Goal: Find specific page/section: Find specific page/section

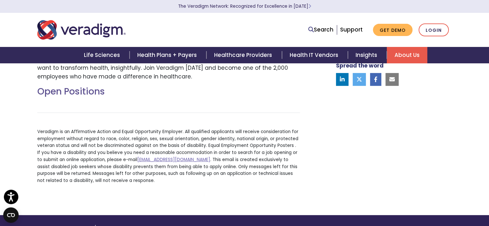
scroll to position [371, 0]
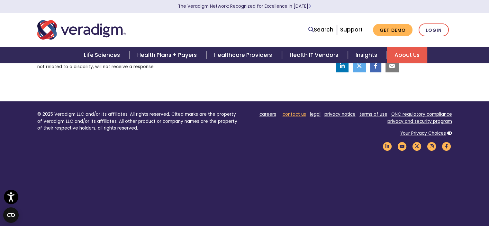
click at [295, 111] on link "contact us" at bounding box center [294, 114] width 23 height 6
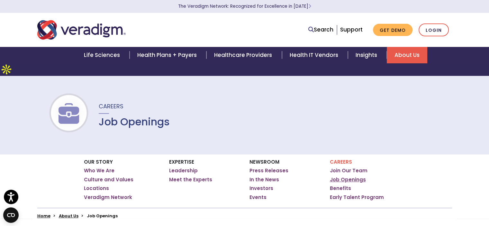
click at [354, 177] on link "Job Openings" at bounding box center [348, 180] width 36 height 6
